Goal: Task Accomplishment & Management: Complete application form

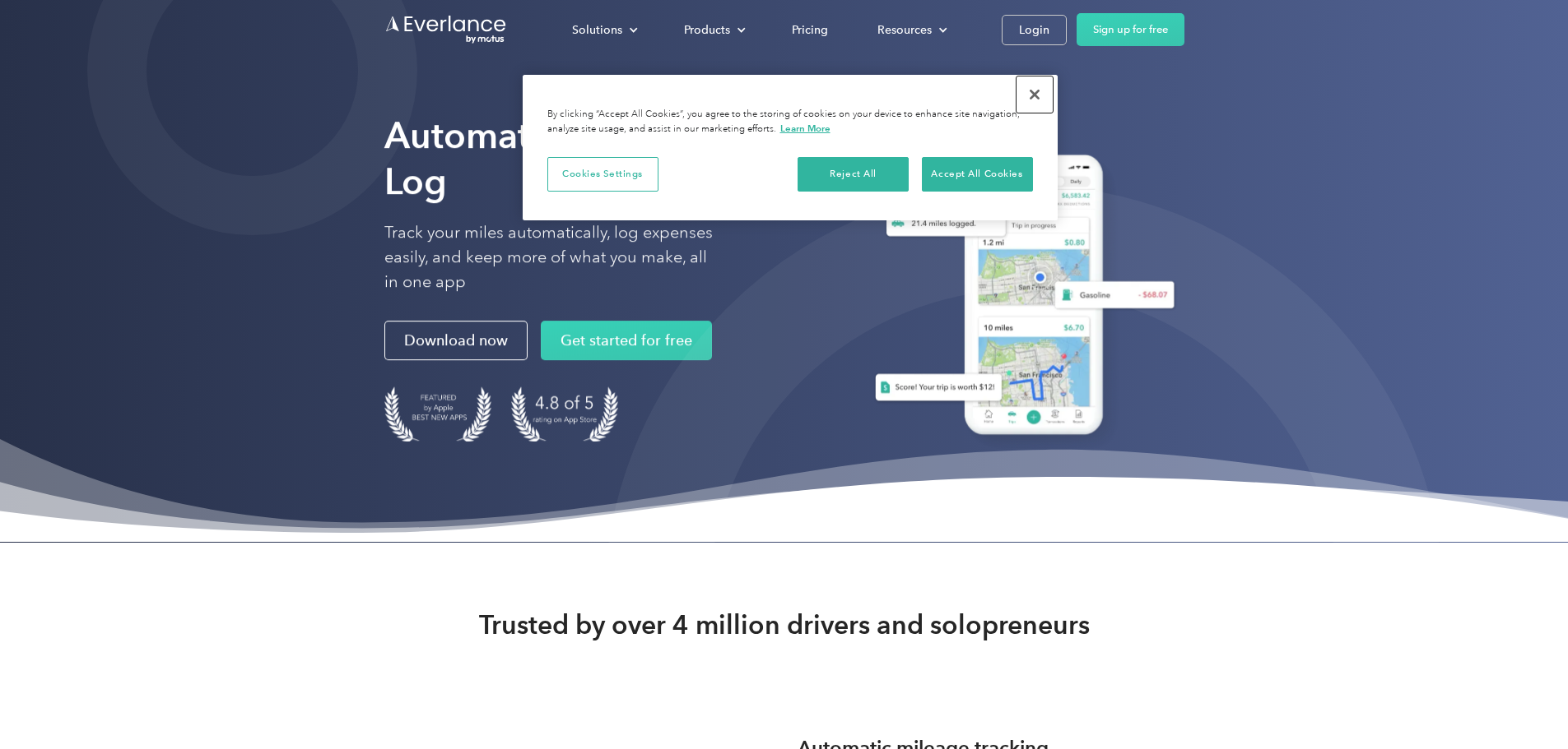
click at [1032, 98] on button "Close" at bounding box center [1034, 94] width 36 height 36
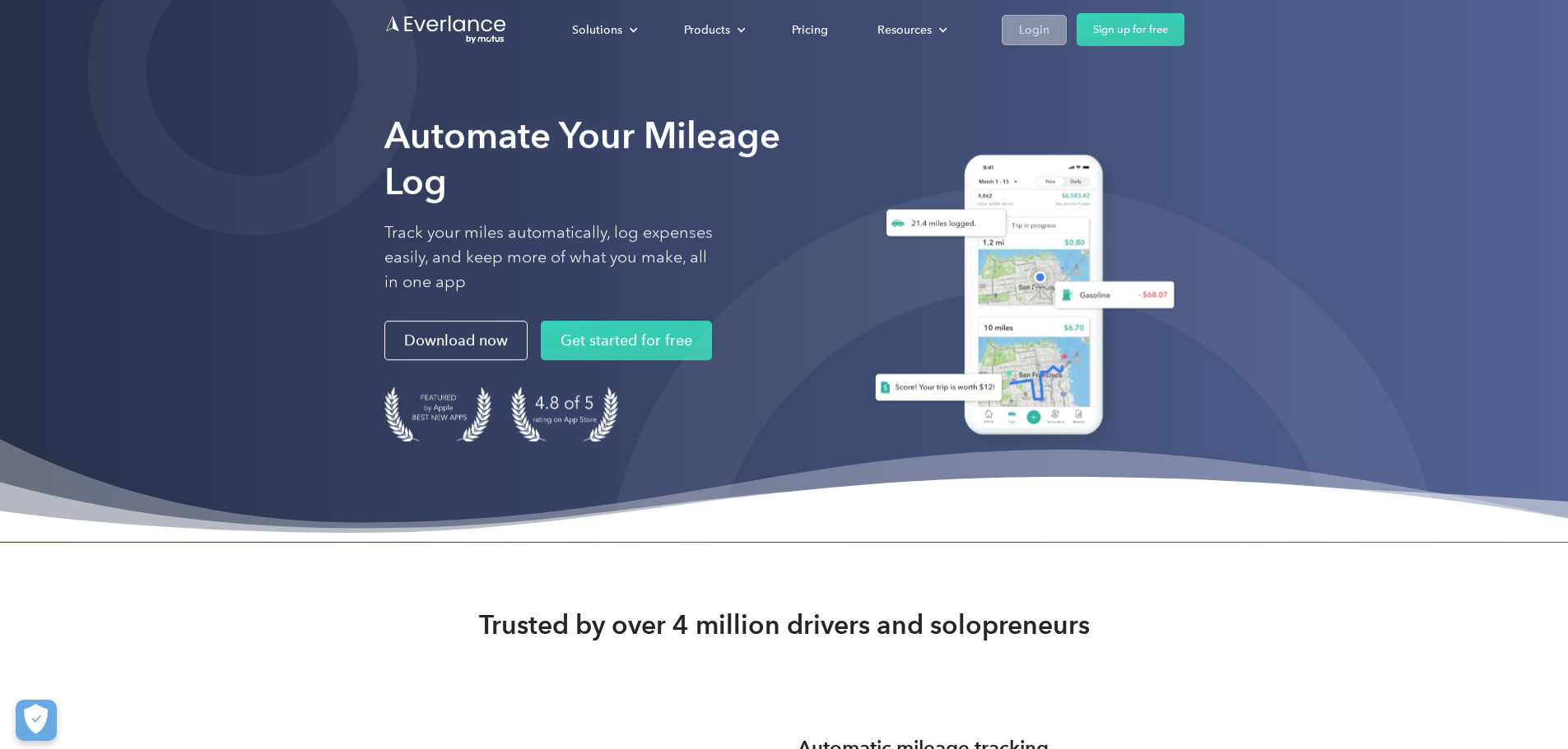
click at [1049, 30] on div "Login" at bounding box center [1034, 29] width 30 height 20
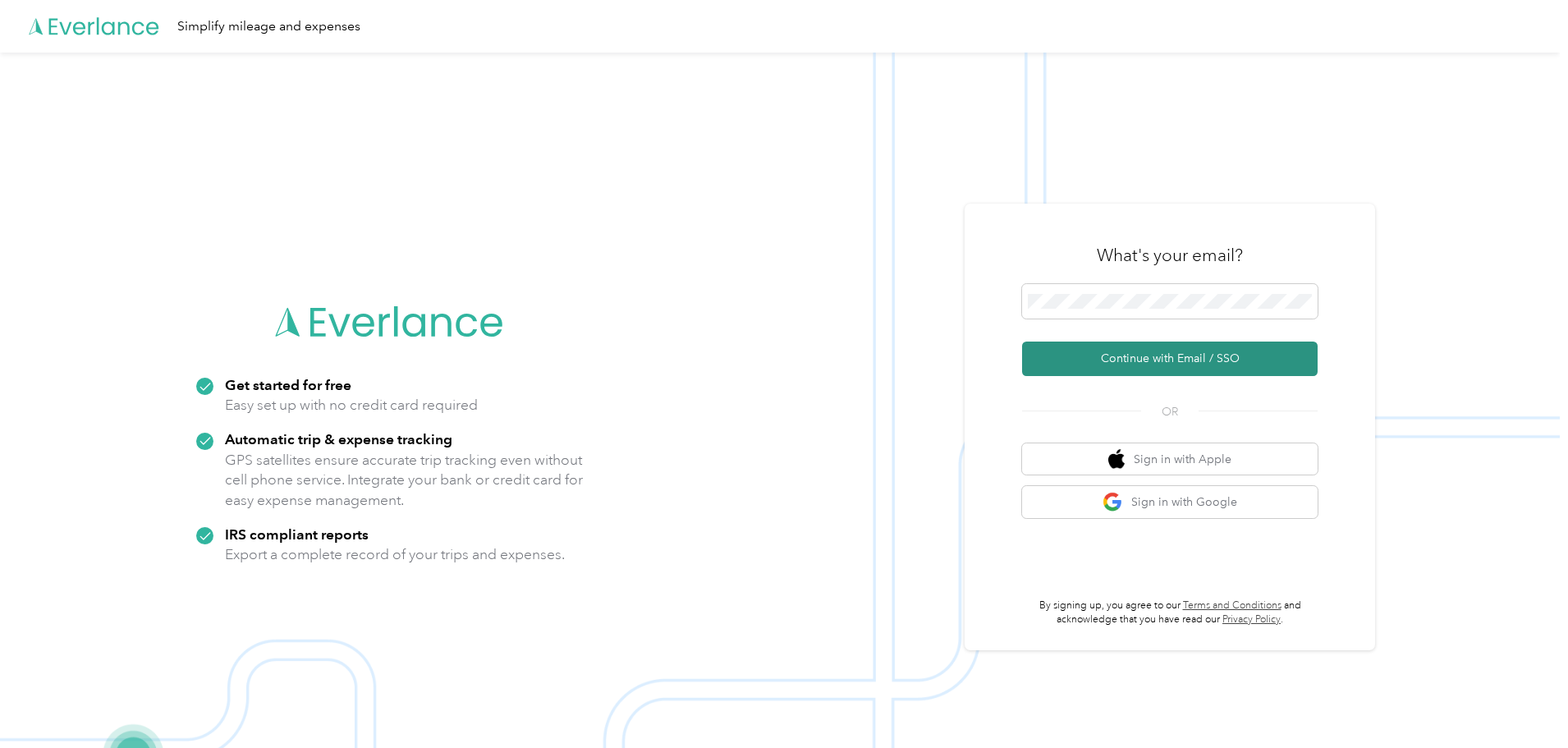
click at [1096, 356] on button "Continue with Email / SSO" at bounding box center [1170, 359] width 295 height 35
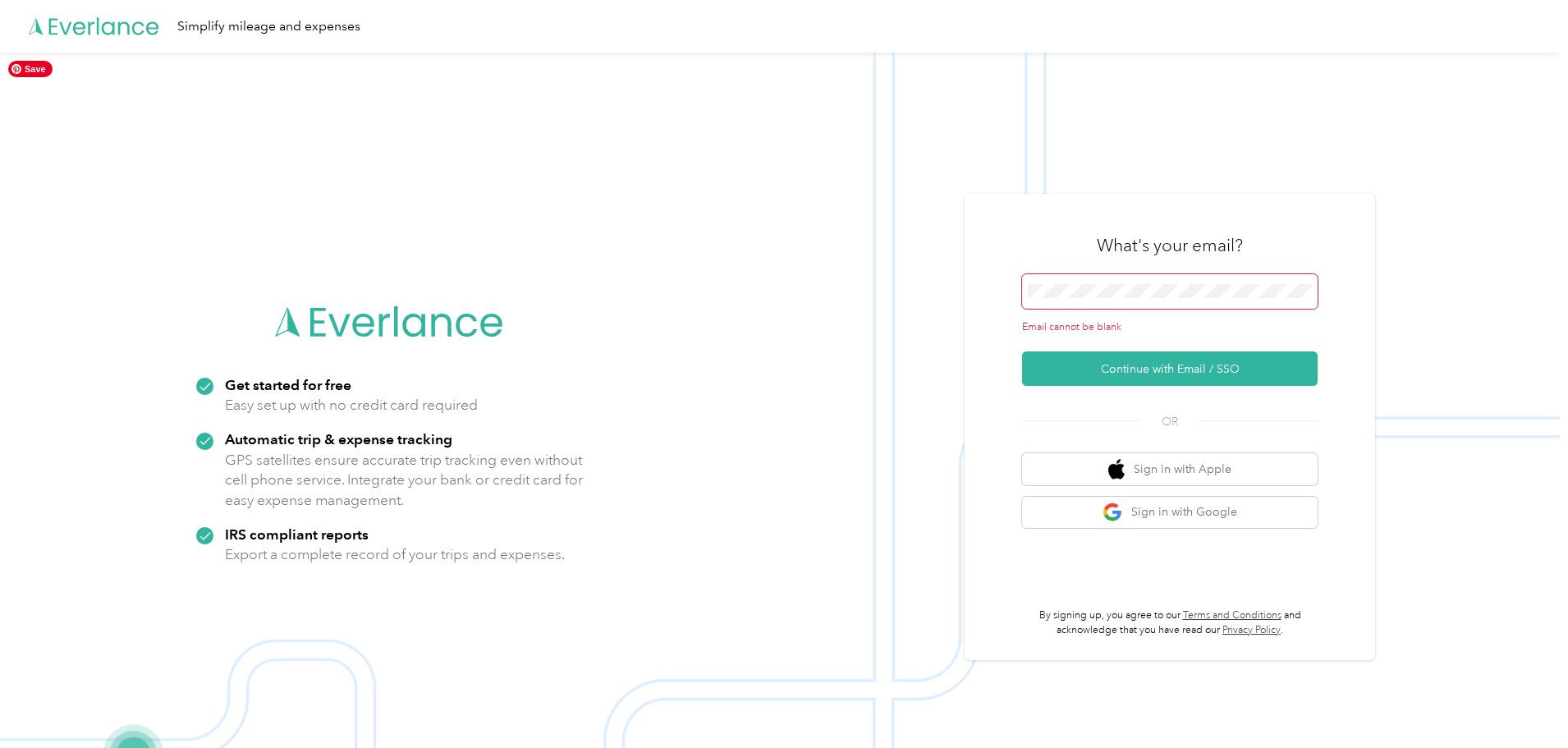
click at [903, 354] on img at bounding box center [780, 426] width 1560 height 748
click at [1104, 369] on button "Continue with Email / SSO" at bounding box center [1170, 369] width 295 height 35
click at [1076, 305] on span at bounding box center [1170, 291] width 295 height 35
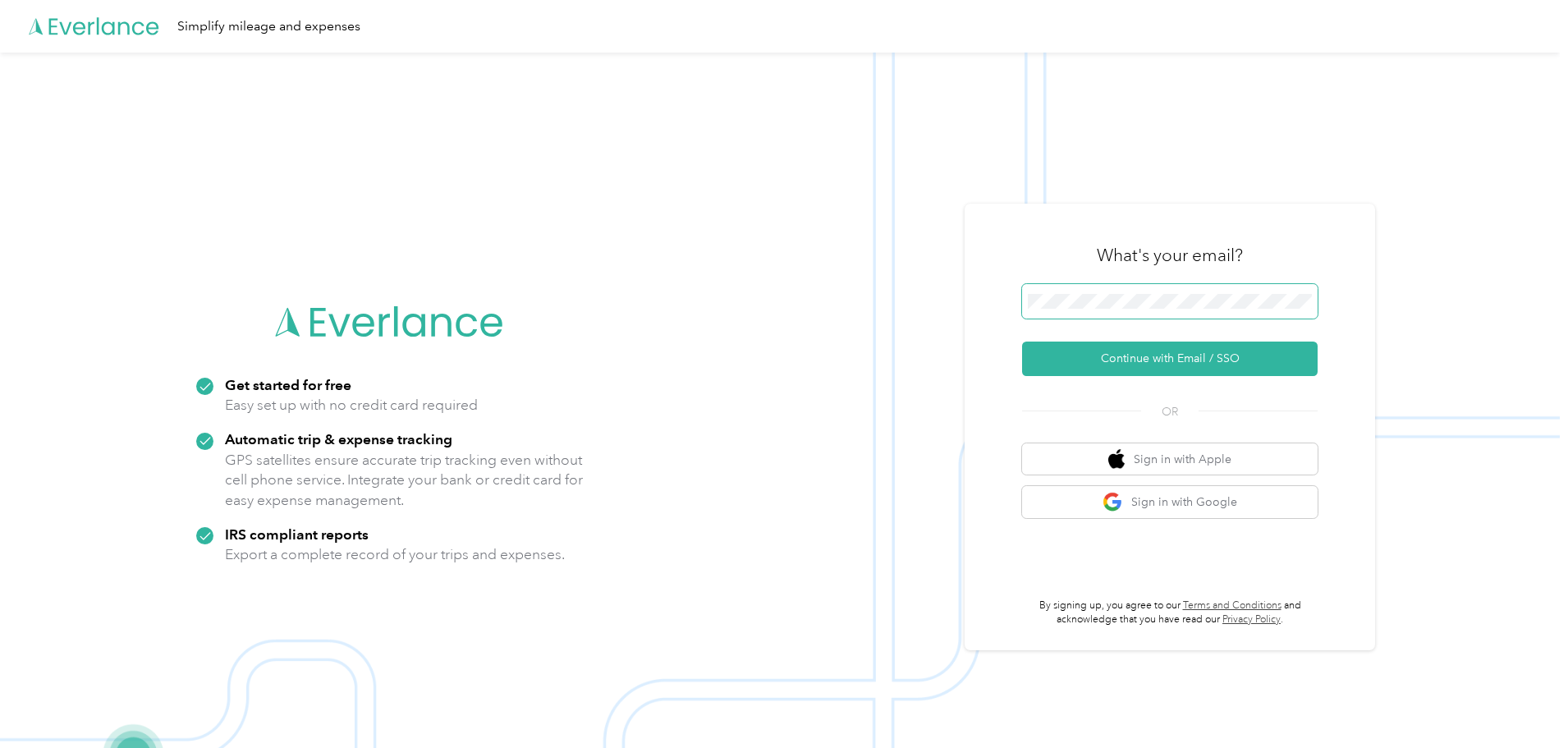
click at [1022, 342] on button "Continue with Email / SSO" at bounding box center [1170, 359] width 295 height 35
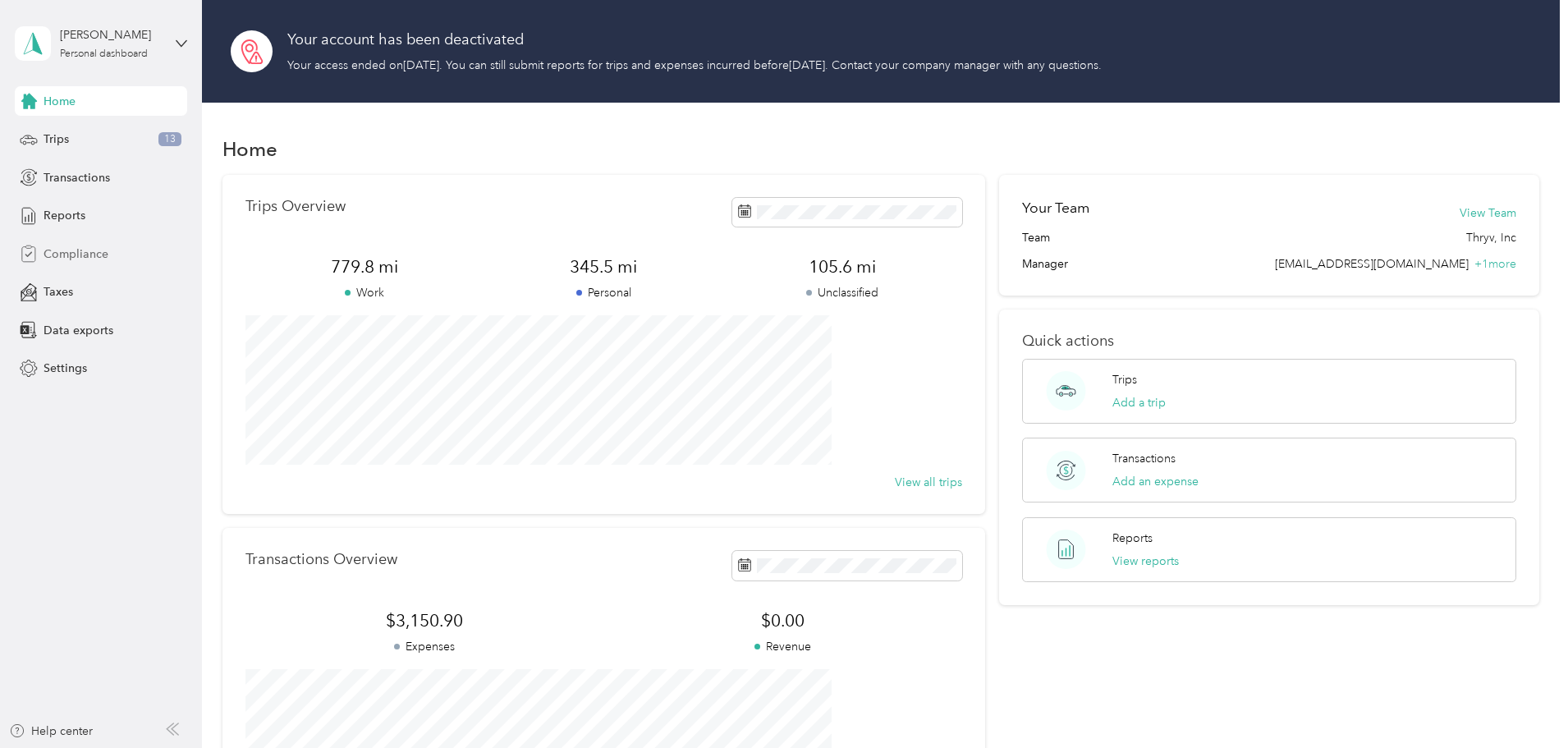
click at [61, 264] on div "Compliance" at bounding box center [101, 254] width 173 height 29
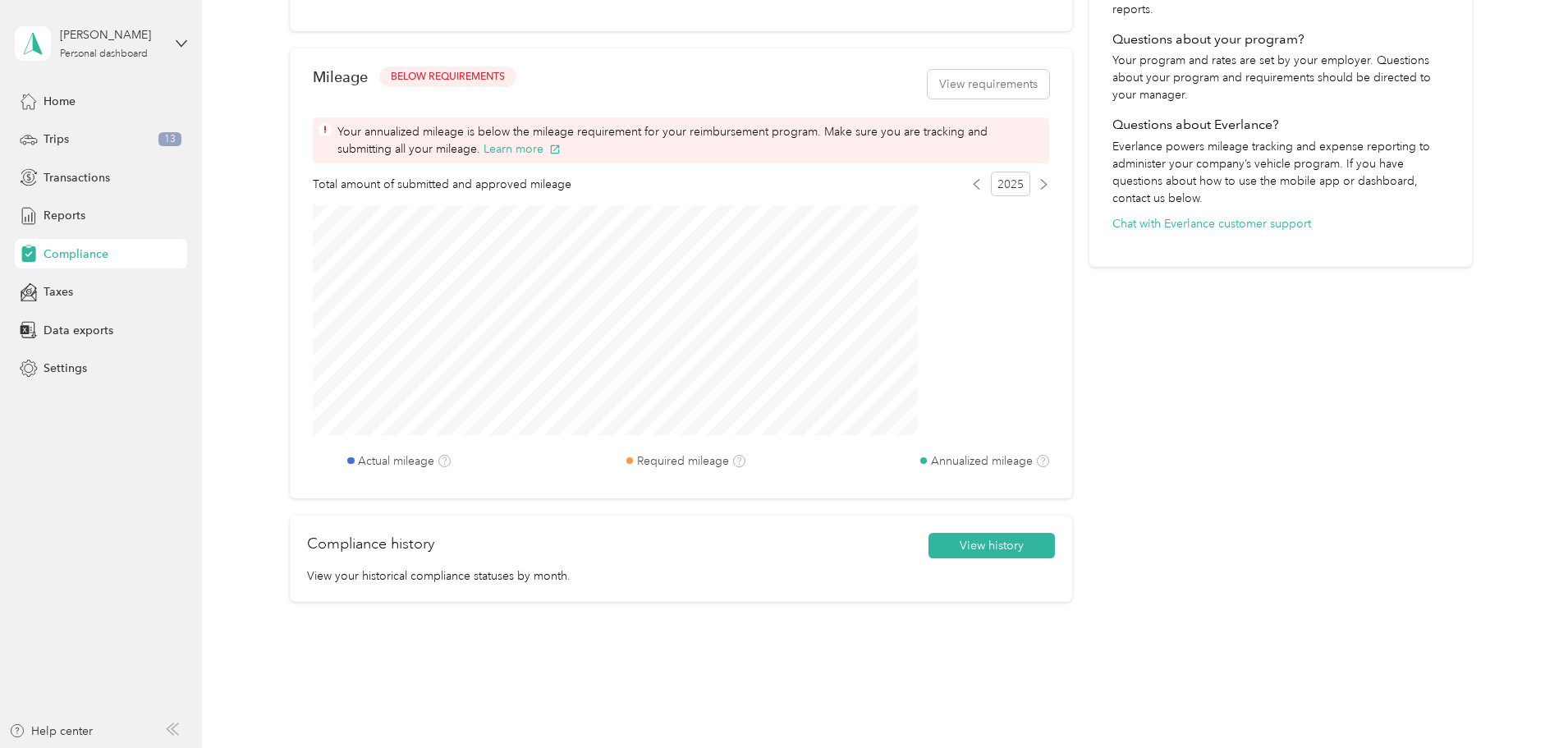
scroll to position [83, 0]
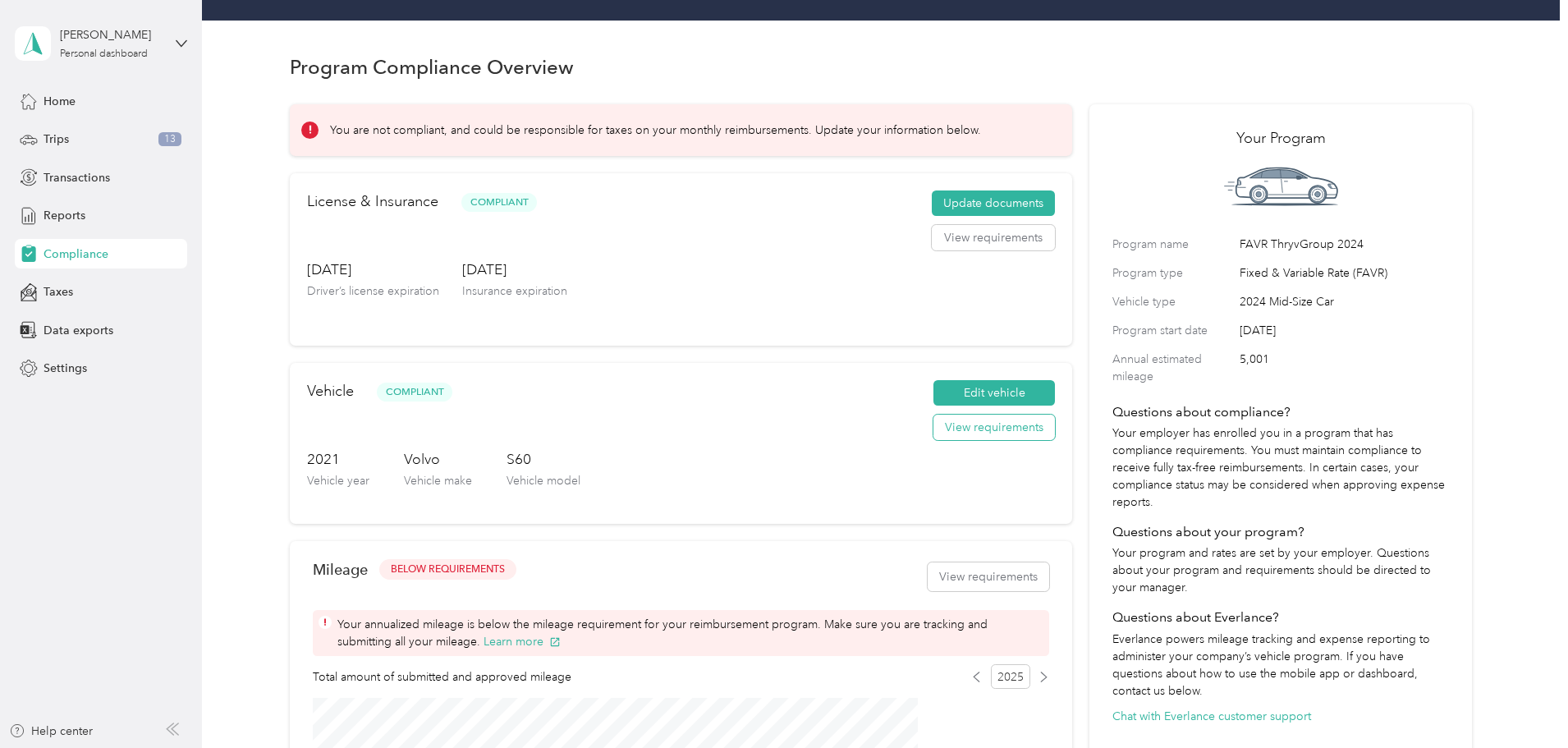
click at [1000, 441] on button "View requirements" at bounding box center [993, 427] width 121 height 26
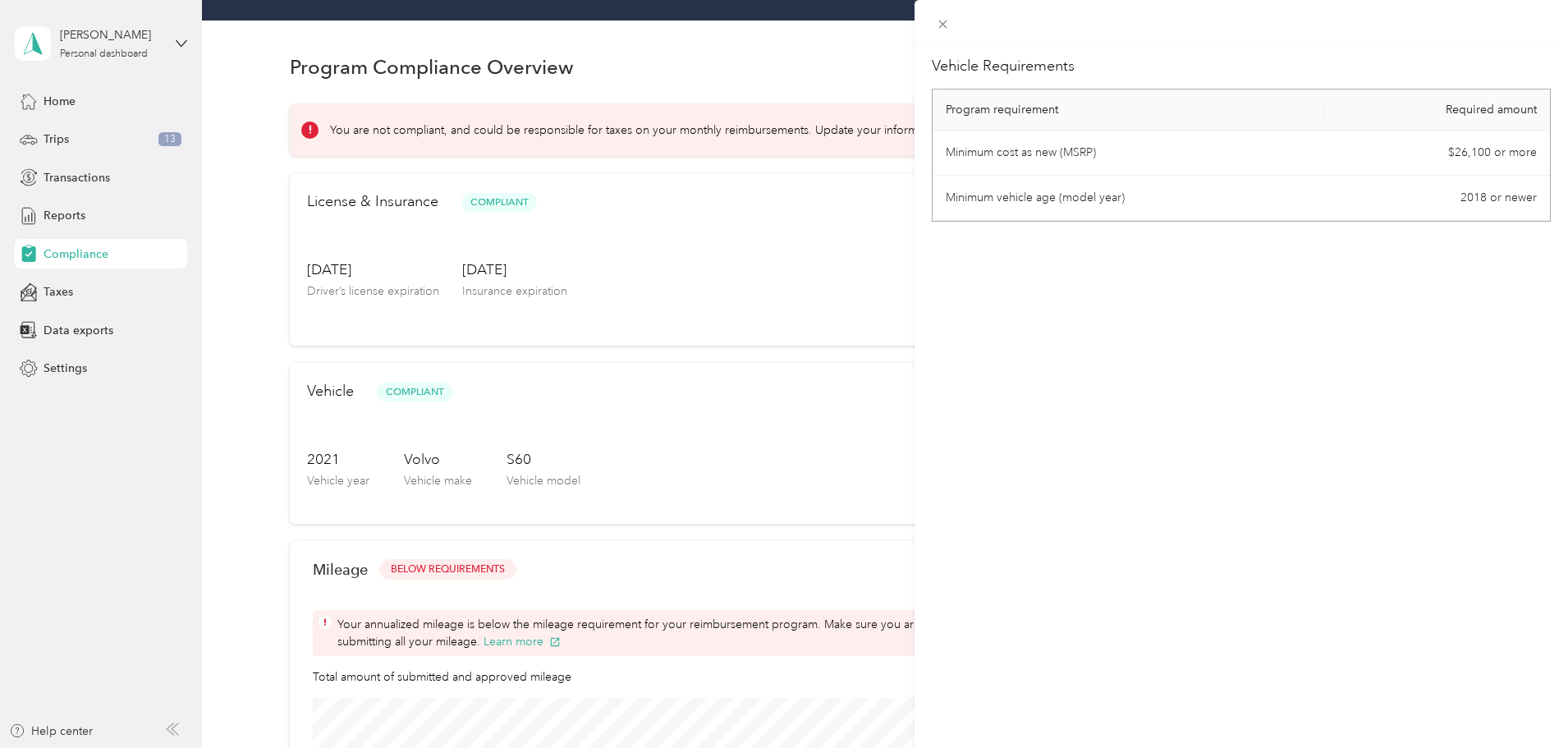
click at [707, 317] on div "Vehicle Requirements Program requirement Required amount Minimum cost as new (M…" at bounding box center [784, 374] width 1568 height 748
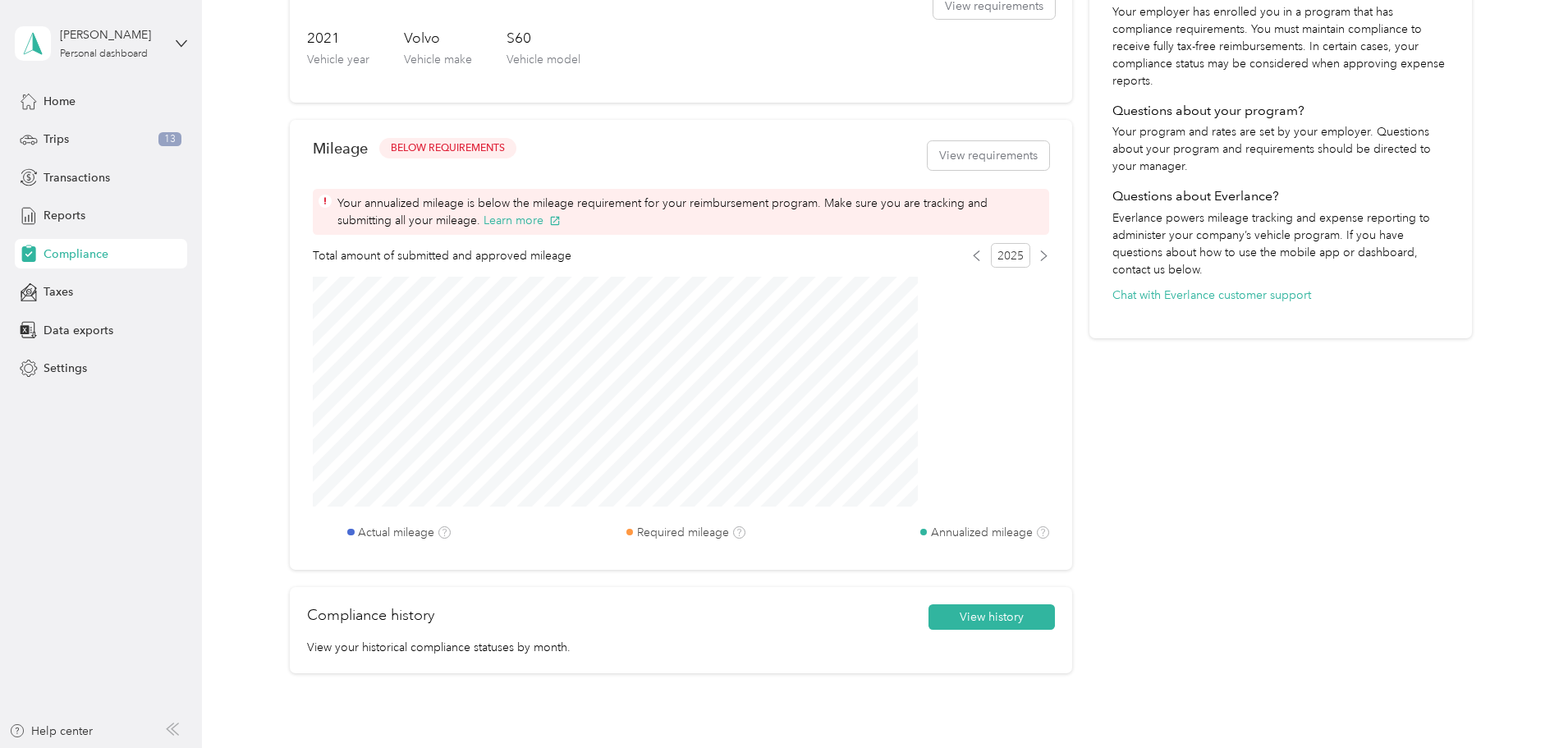
scroll to position [638, 0]
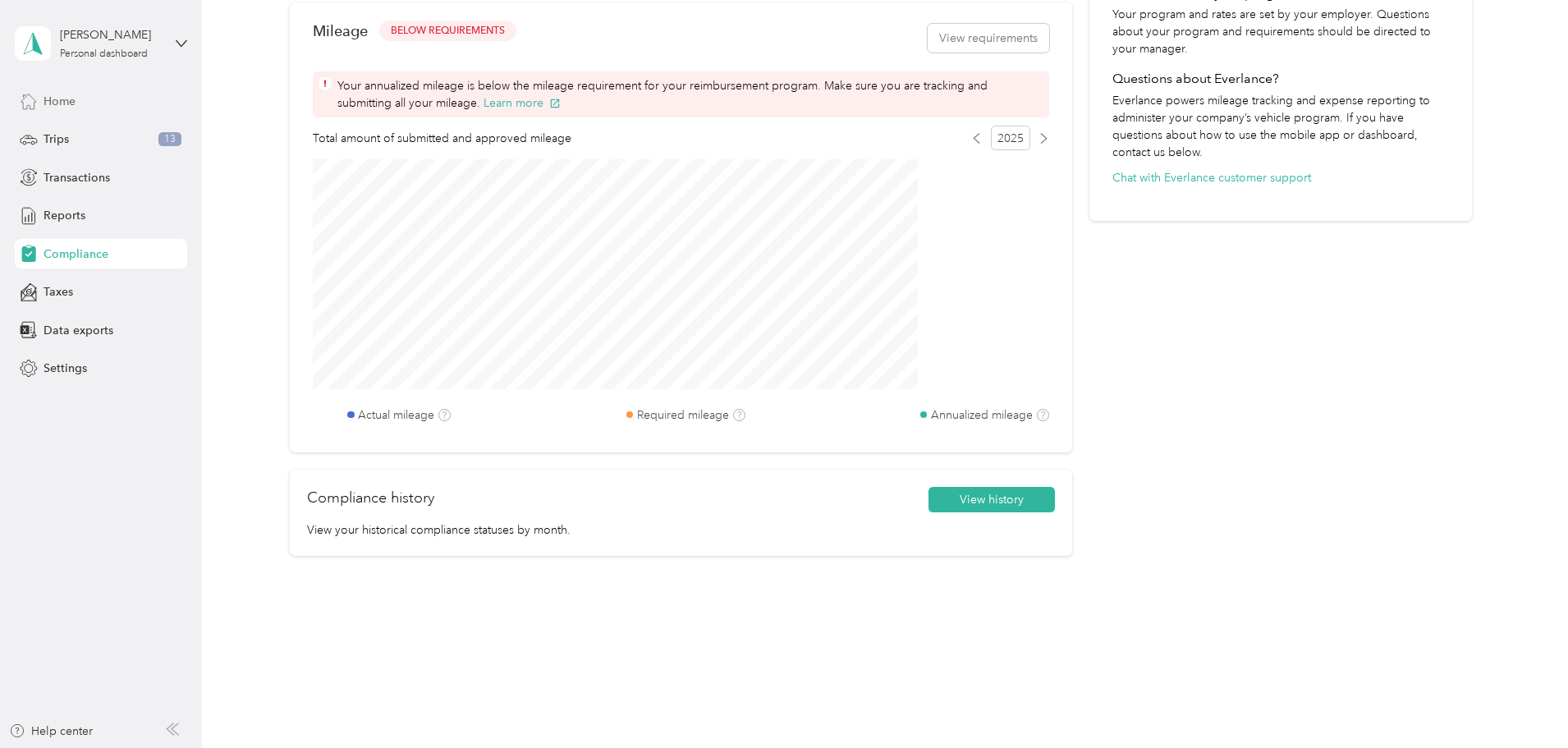
click at [66, 96] on span "Home" at bounding box center [59, 102] width 32 height 17
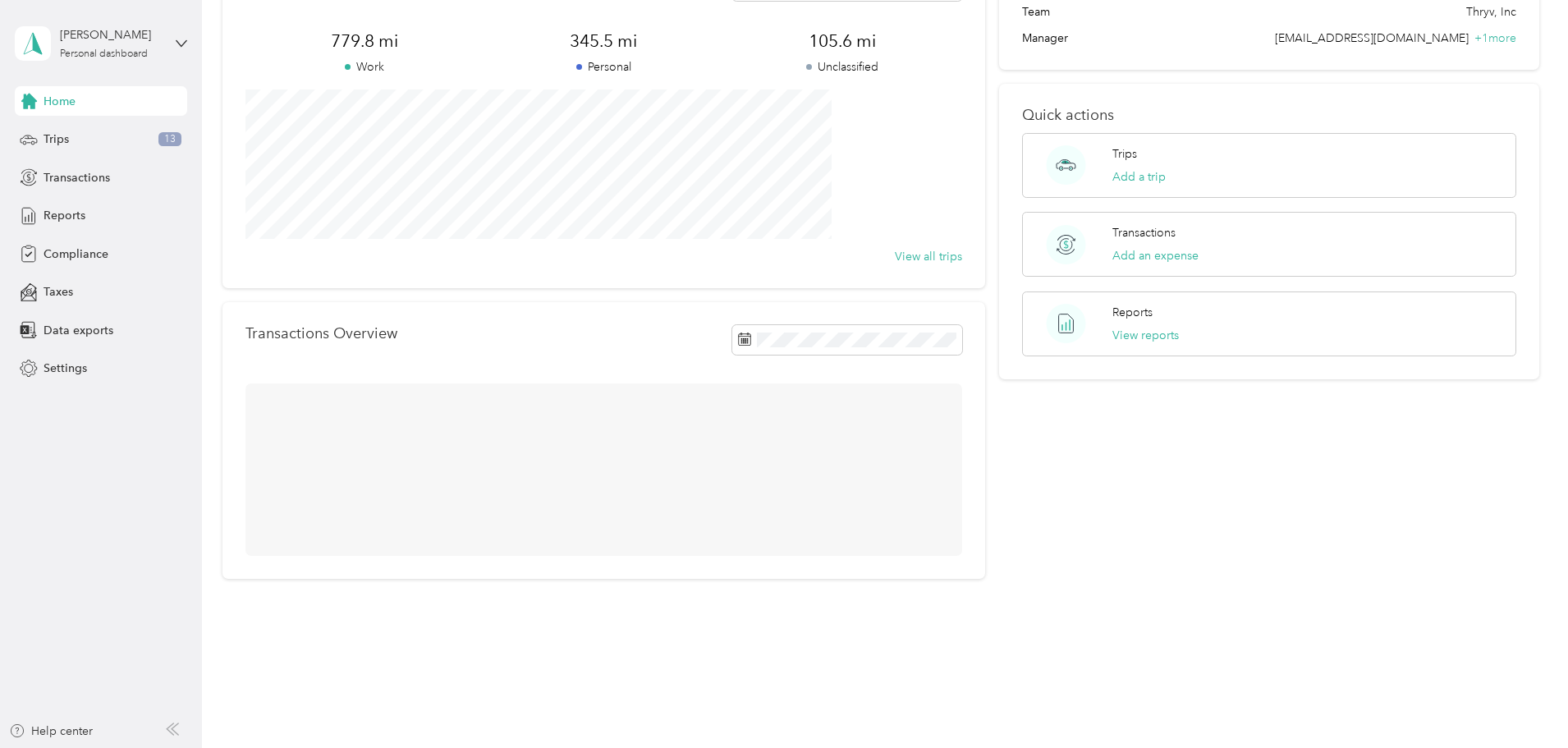
scroll to position [255, 0]
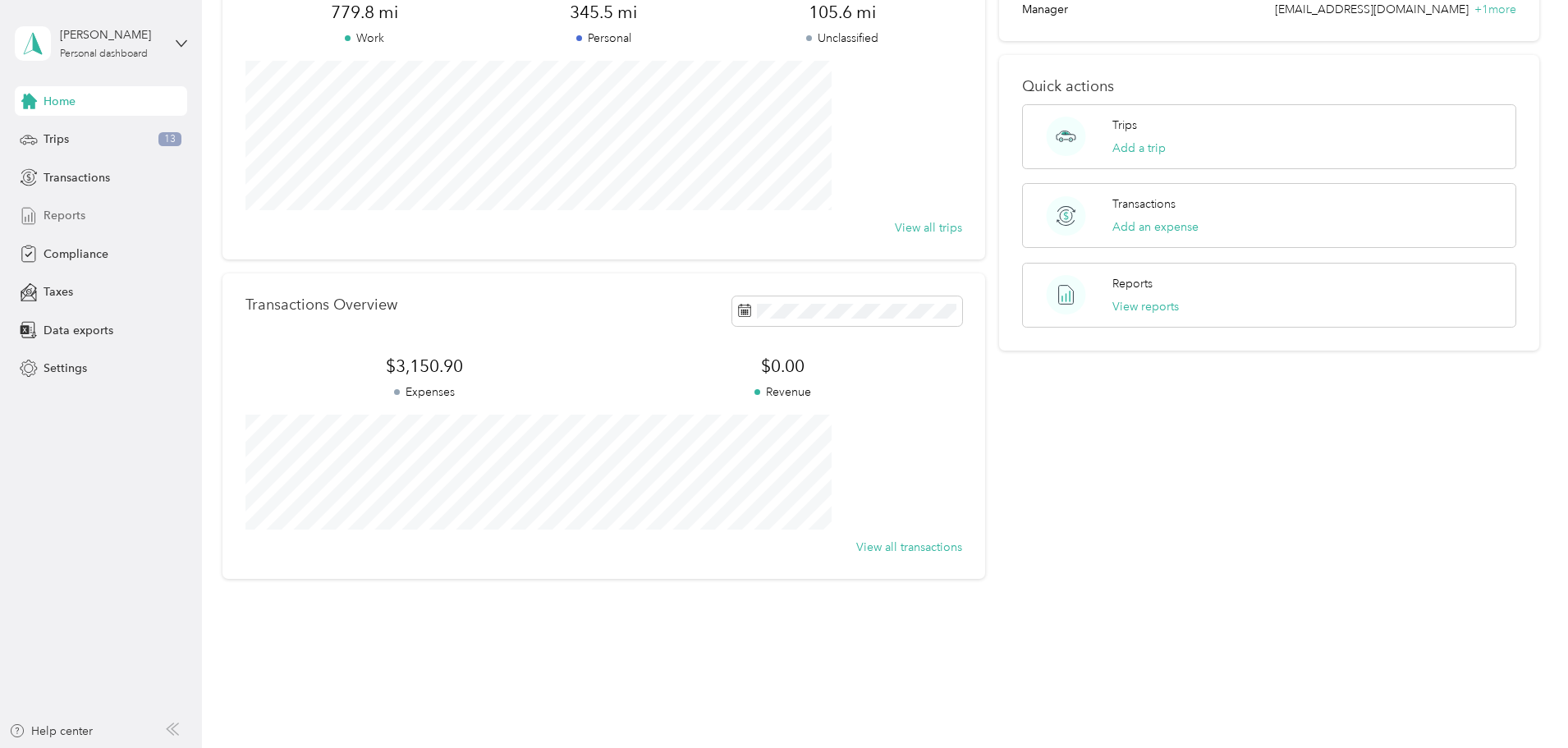
click at [66, 216] on span "Reports" at bounding box center [64, 216] width 42 height 17
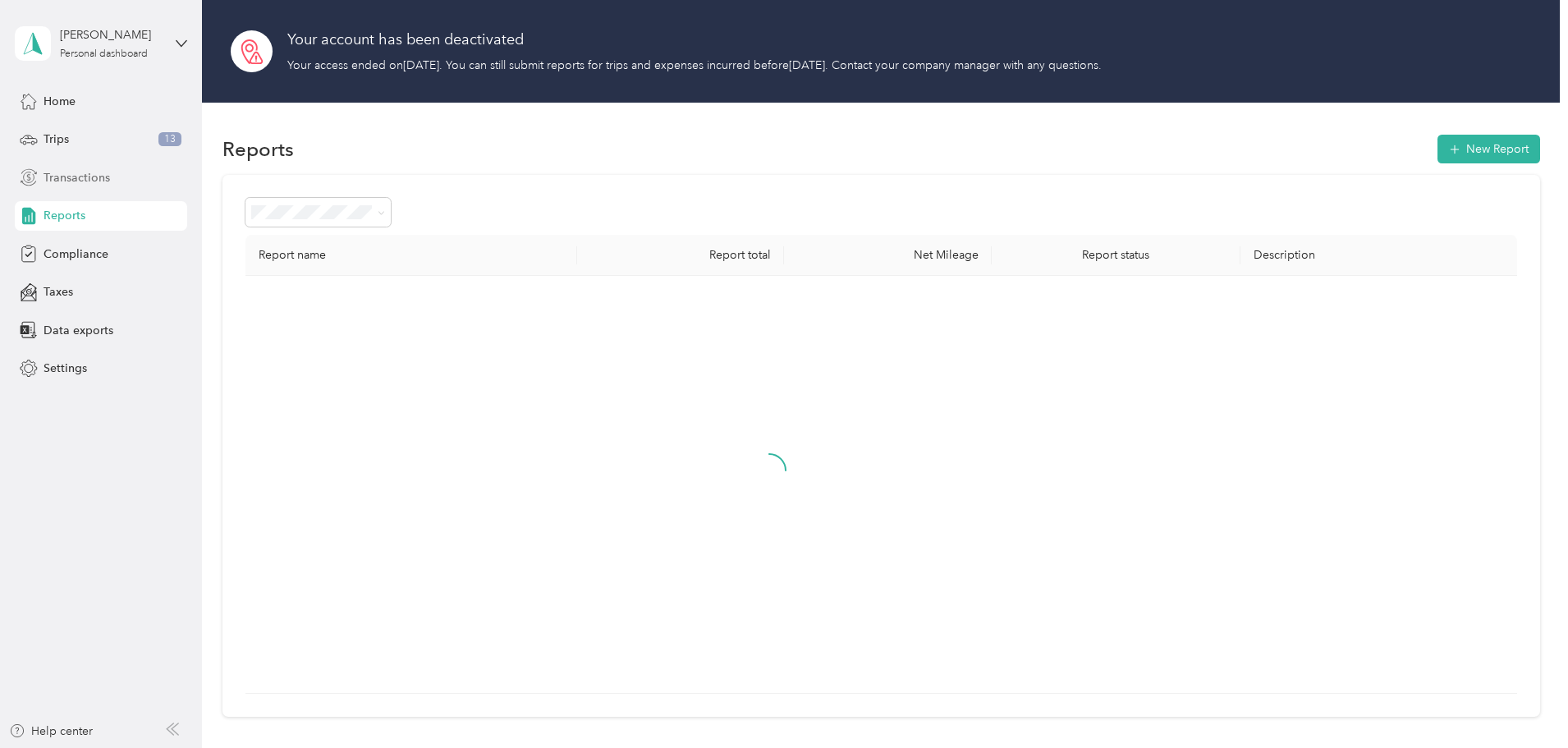
click at [86, 186] on span "Transactions" at bounding box center [77, 178] width 66 height 17
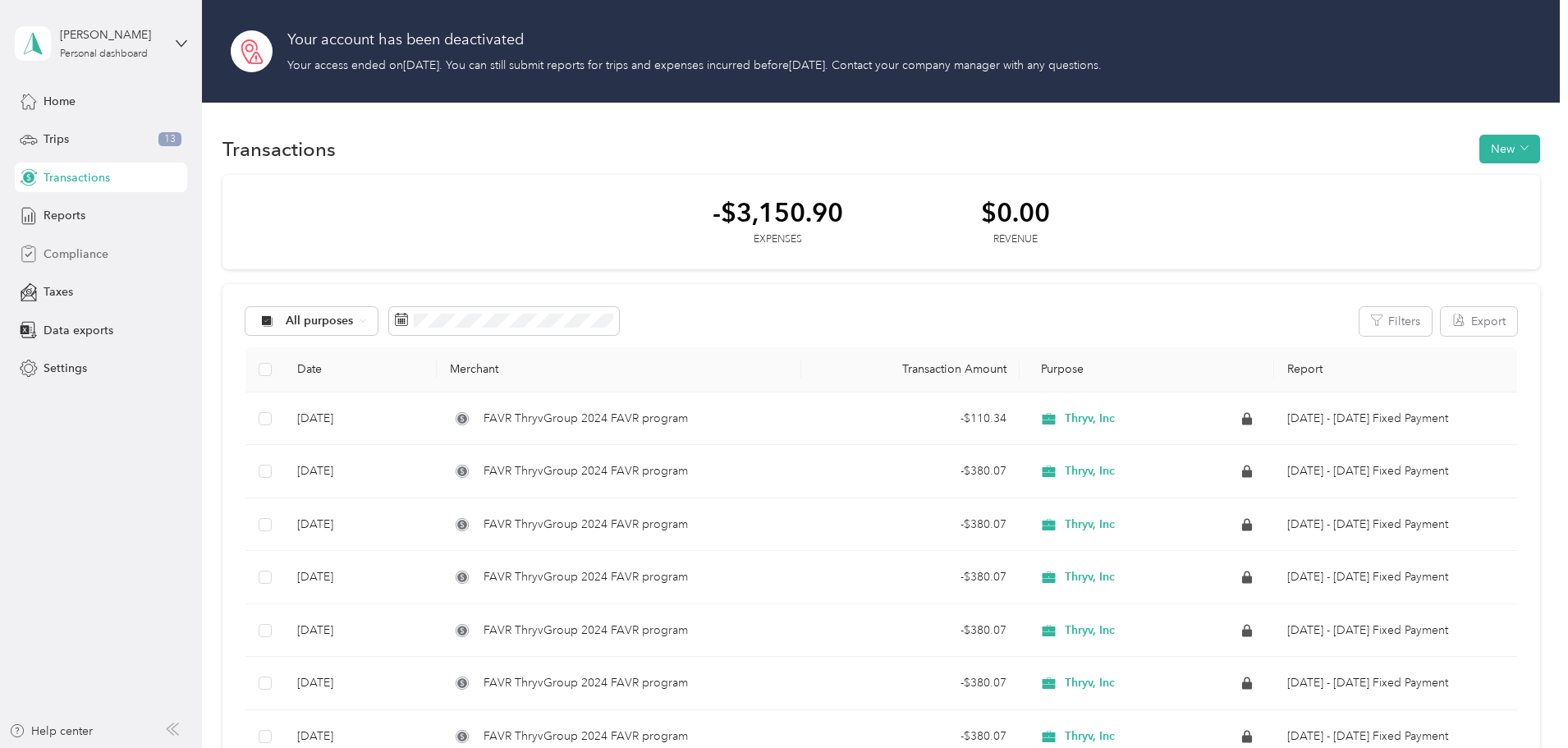
click at [70, 246] on span "Compliance" at bounding box center [76, 255] width 65 height 17
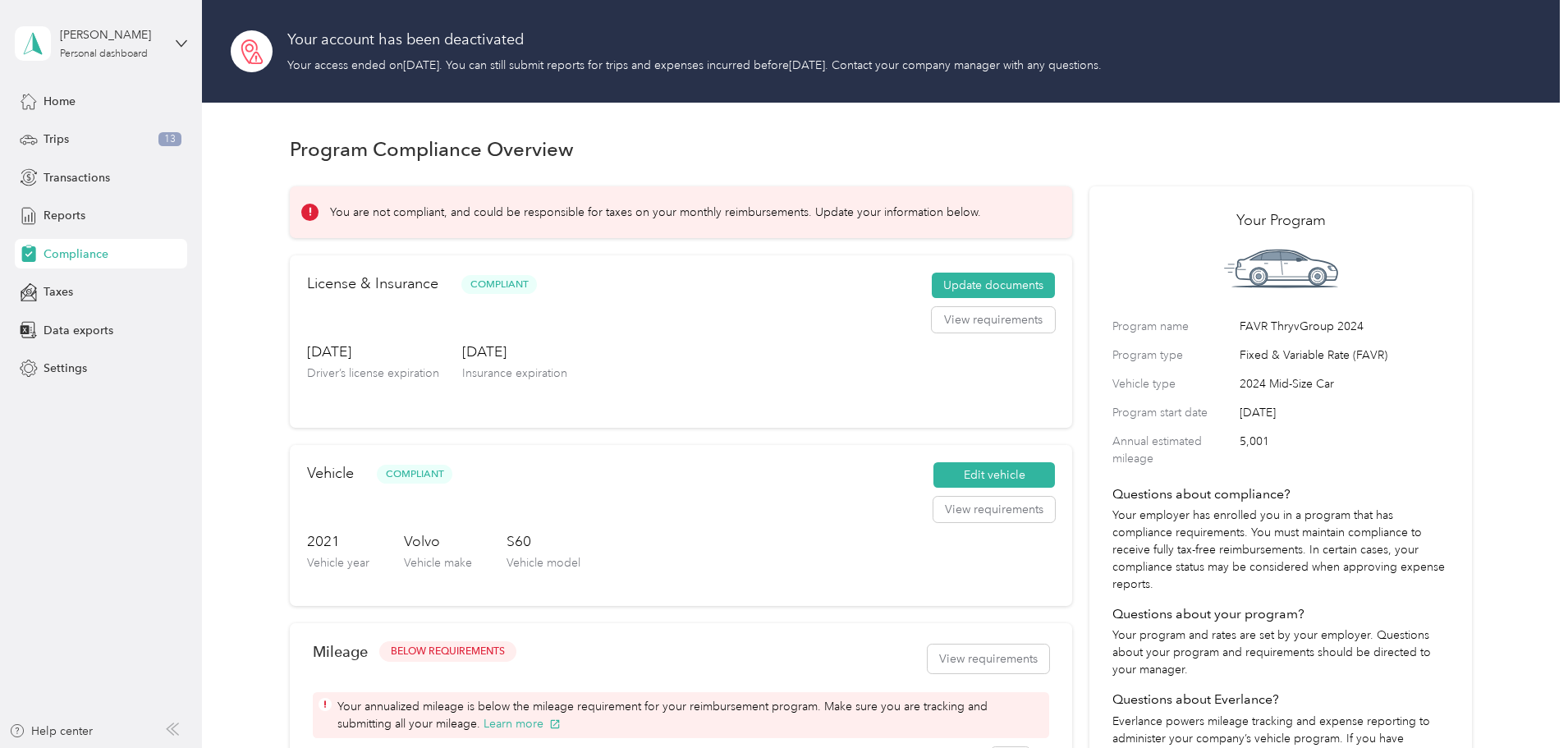
click at [567, 362] on h3 "[DATE]" at bounding box center [515, 352] width 105 height 20
click at [932, 299] on button "Update documents" at bounding box center [993, 286] width 123 height 26
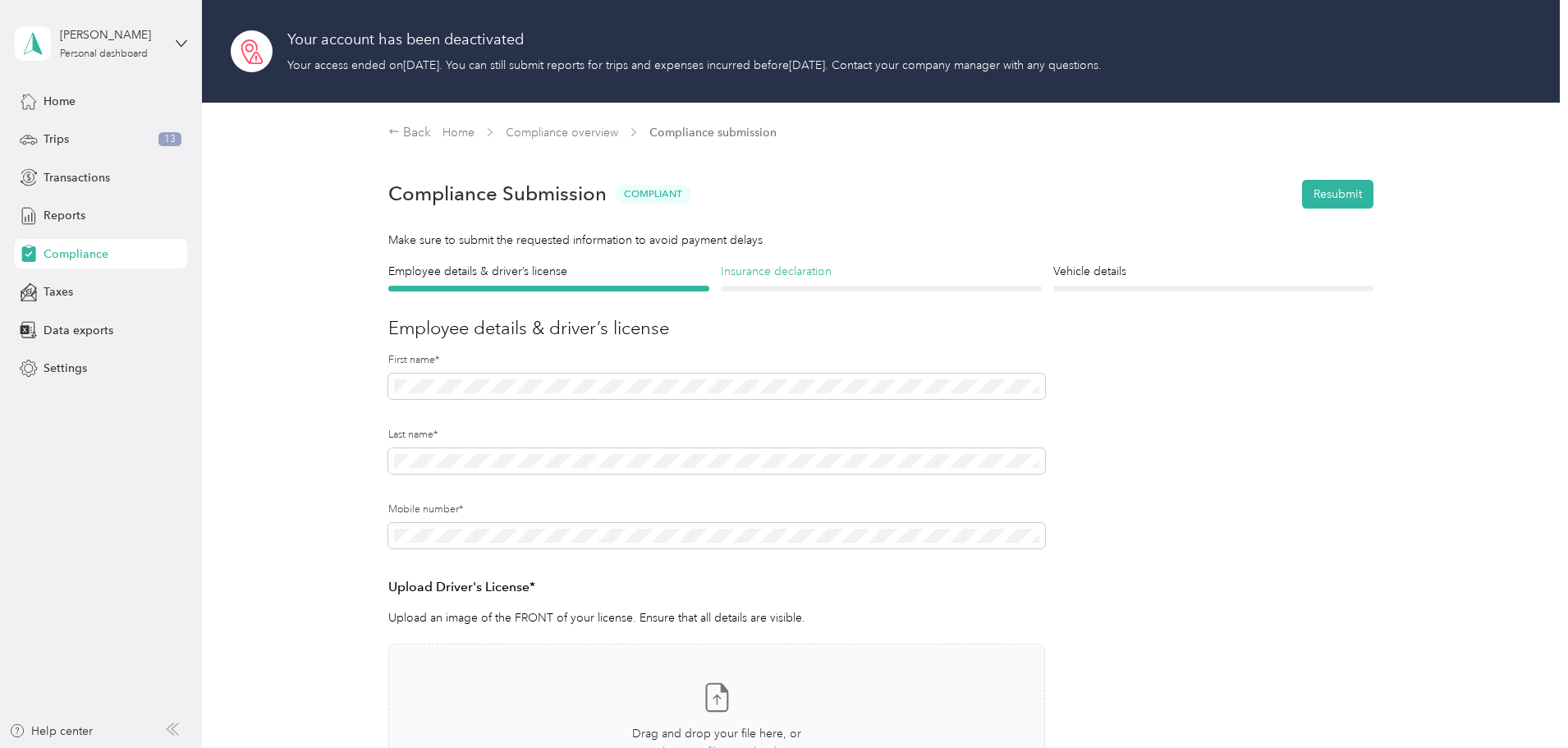
click at [808, 269] on h4 "Insurance declaration" at bounding box center [881, 272] width 321 height 17
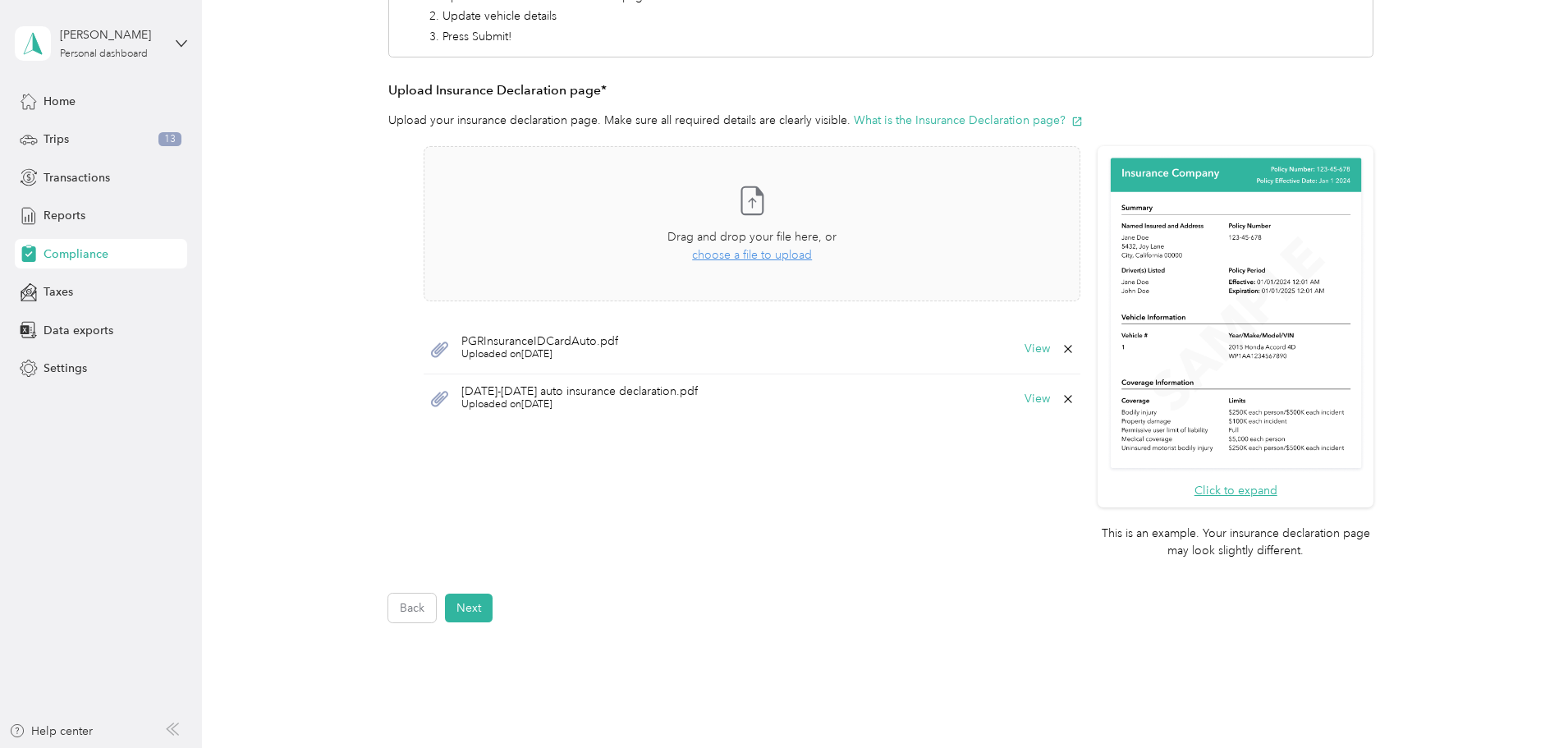
scroll to position [411, 0]
click at [1029, 342] on button "View" at bounding box center [1037, 345] width 25 height 12
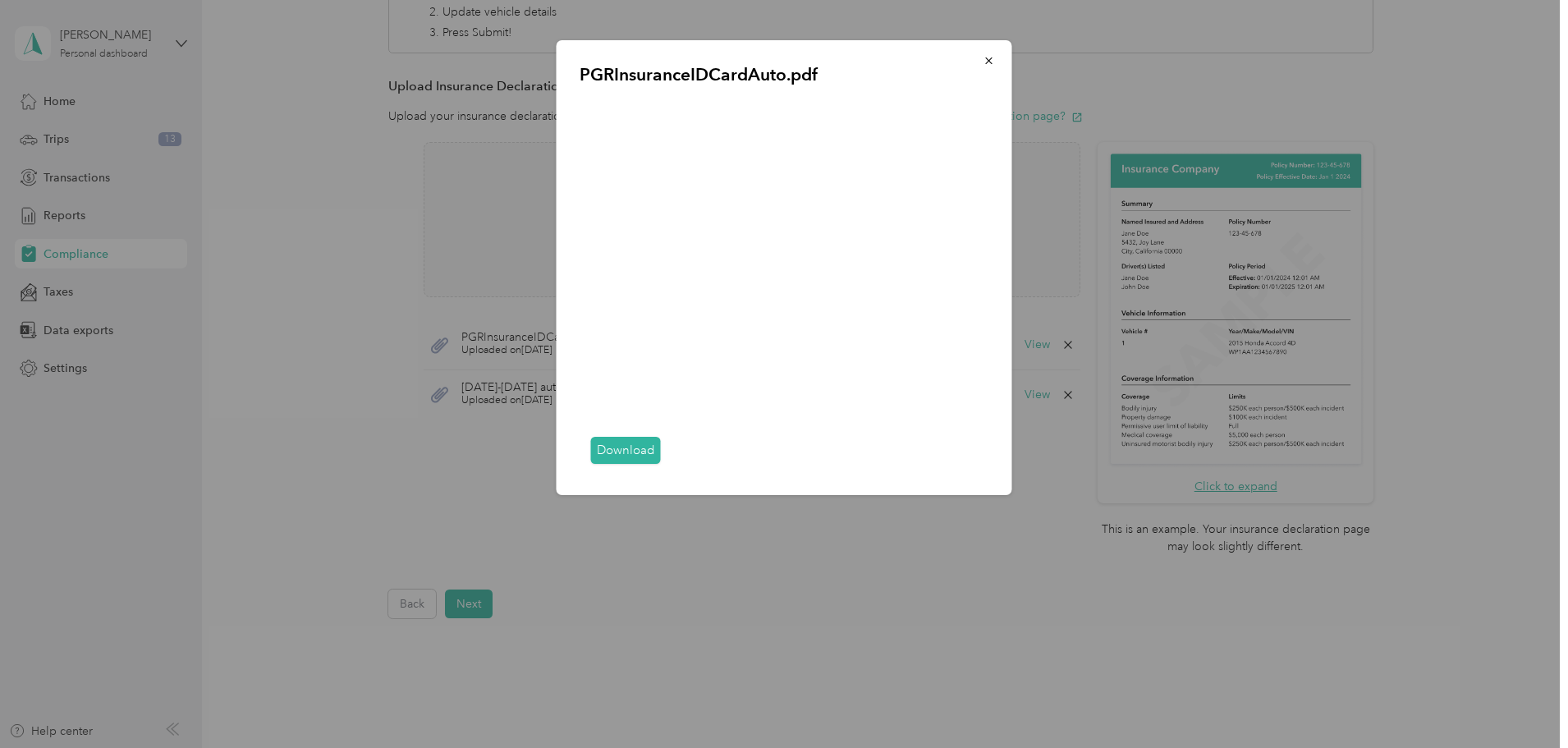
click at [629, 450] on link "Download" at bounding box center [626, 451] width 70 height 27
click at [613, 441] on link "Download" at bounding box center [626, 451] width 70 height 27
click at [614, 450] on link "Download" at bounding box center [626, 451] width 70 height 27
click at [635, 455] on link "Download" at bounding box center [626, 451] width 70 height 27
click at [643, 457] on link "Download" at bounding box center [626, 451] width 70 height 27
